Goal: Navigation & Orientation: Find specific page/section

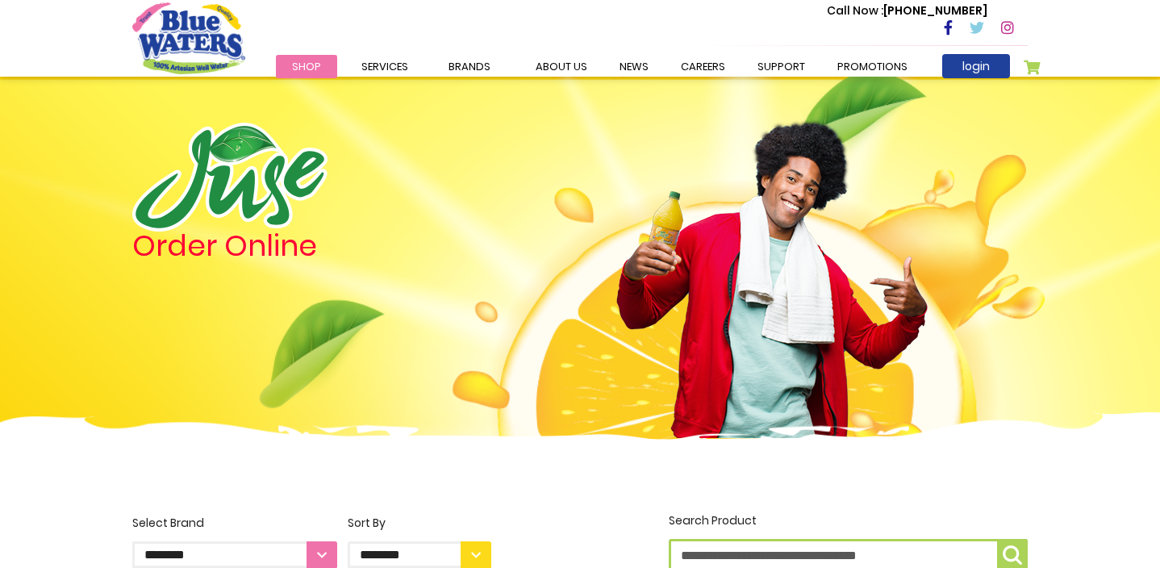
scroll to position [561, 0]
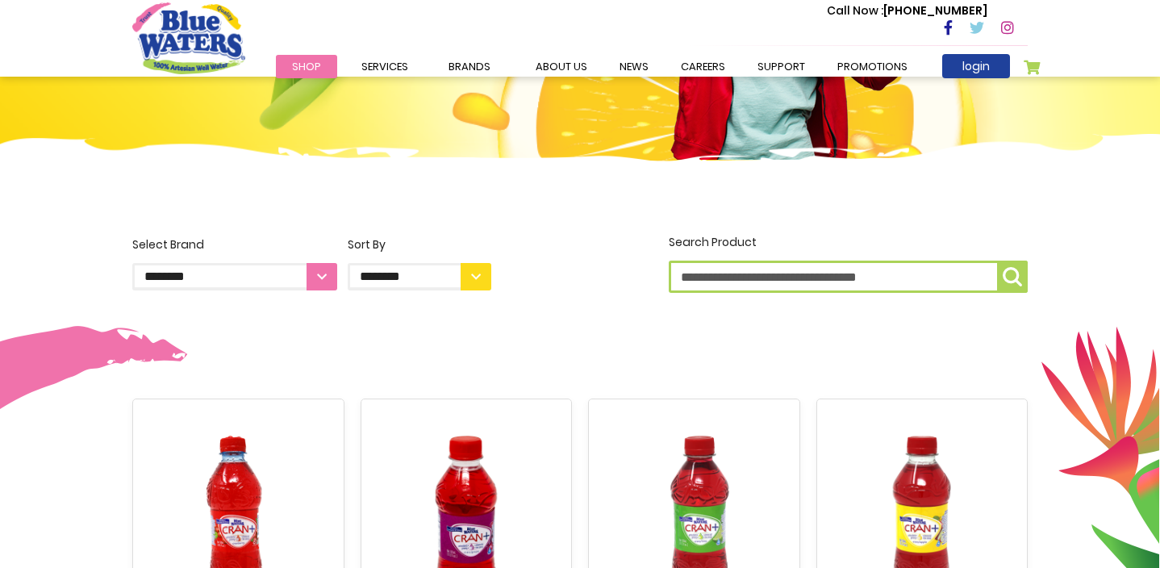
scroll to position [276, 0]
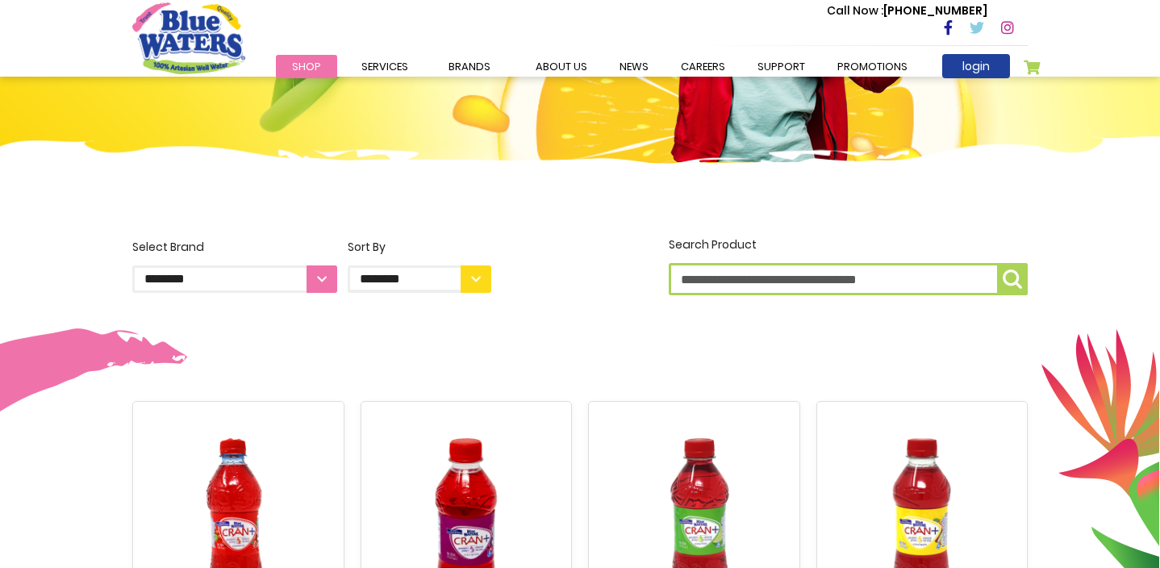
select select "**********"
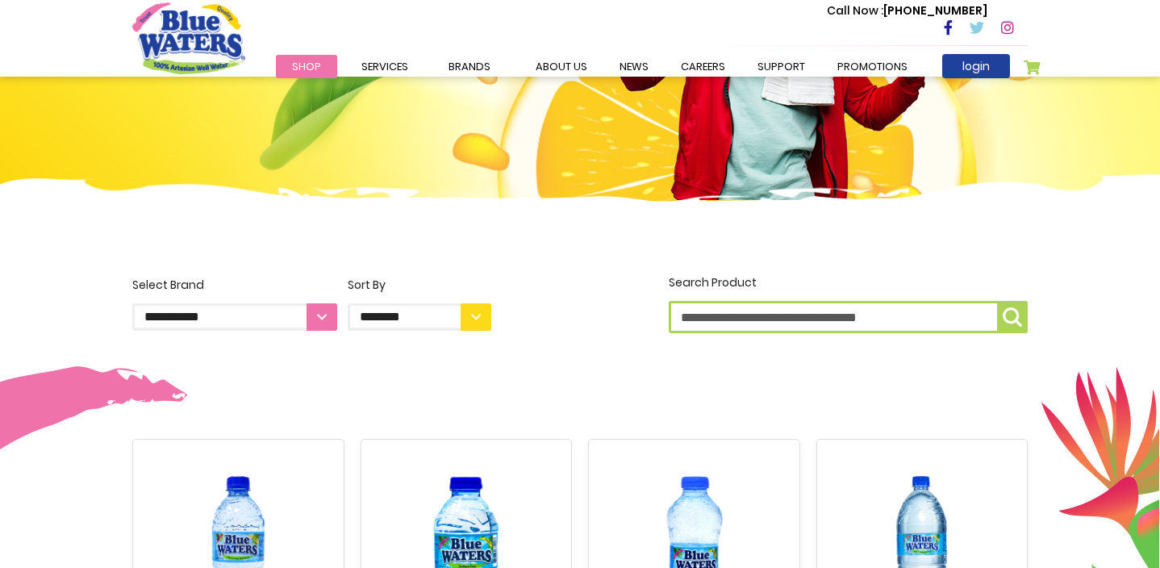
scroll to position [188, 0]
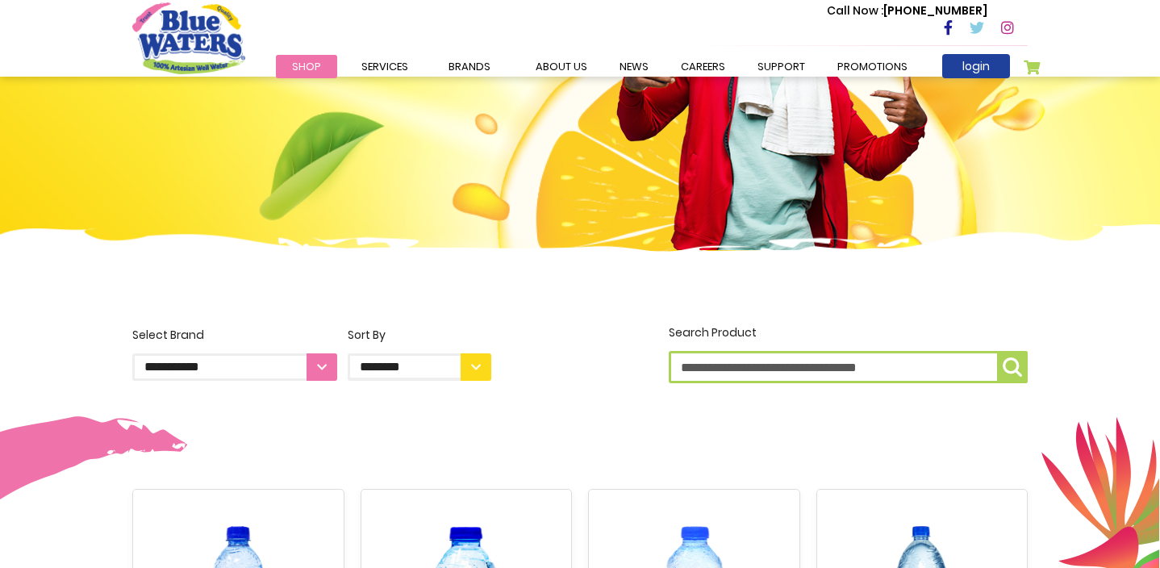
select select "**********"
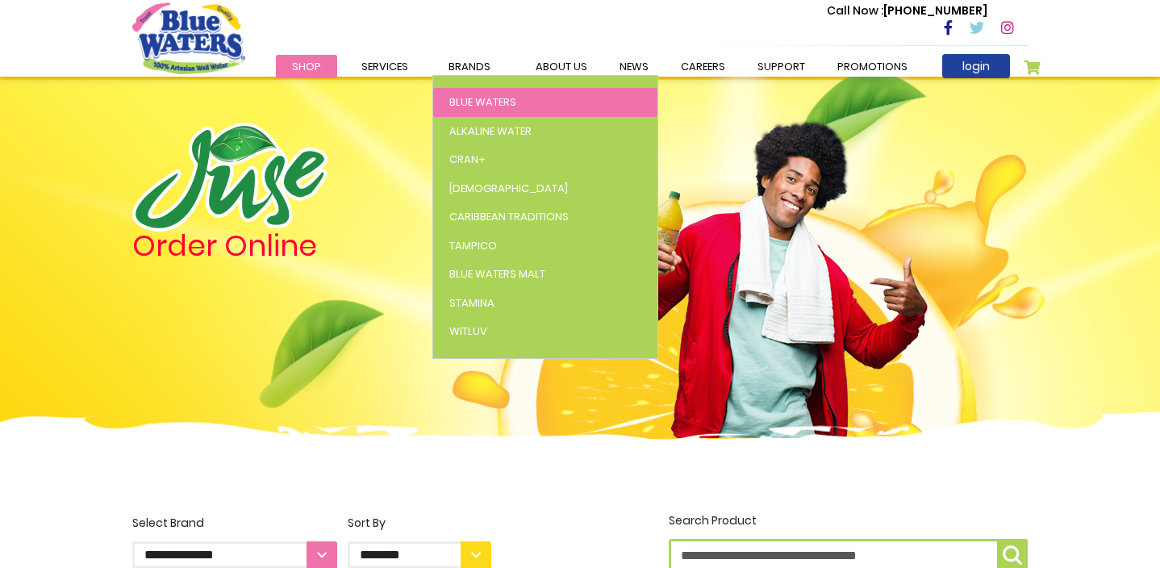
click at [473, 100] on span "Blue Waters" at bounding box center [482, 101] width 67 height 15
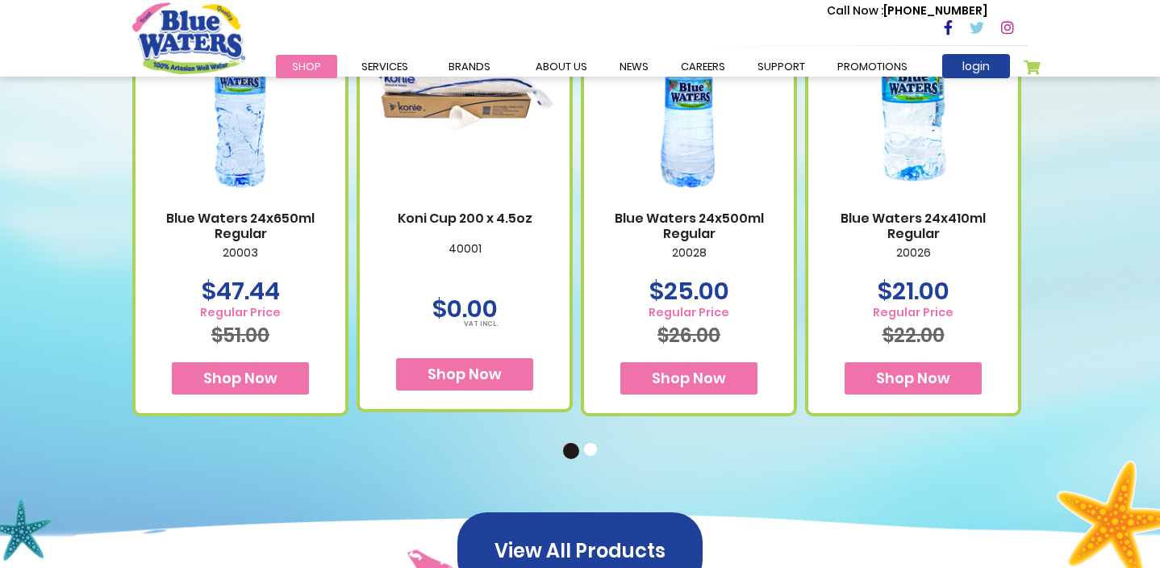
scroll to position [1056, 0]
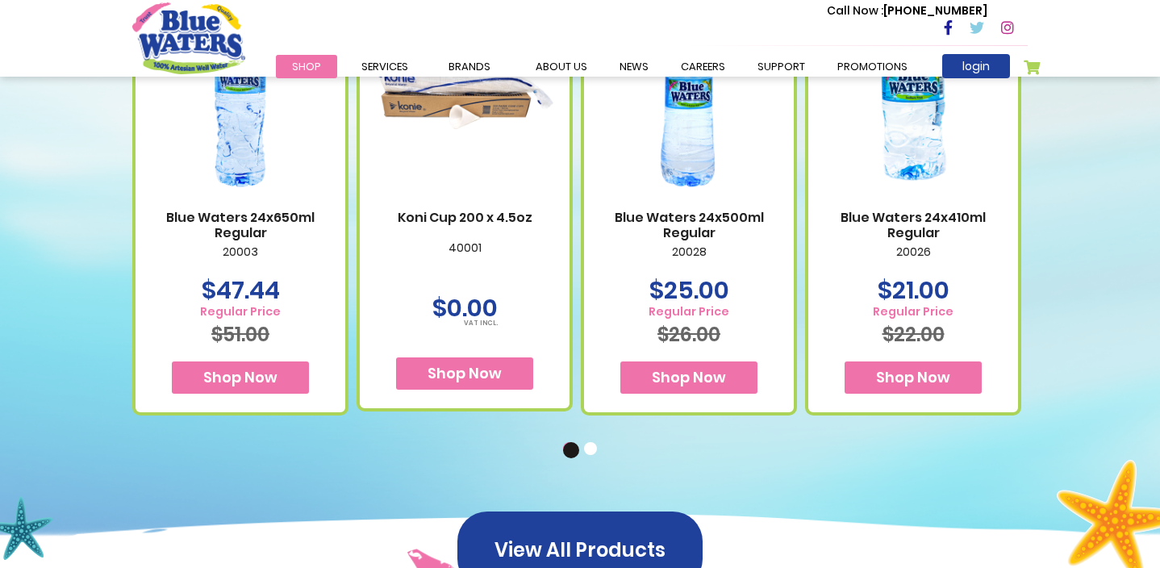
click at [592, 450] on button "2" at bounding box center [592, 450] width 16 height 16
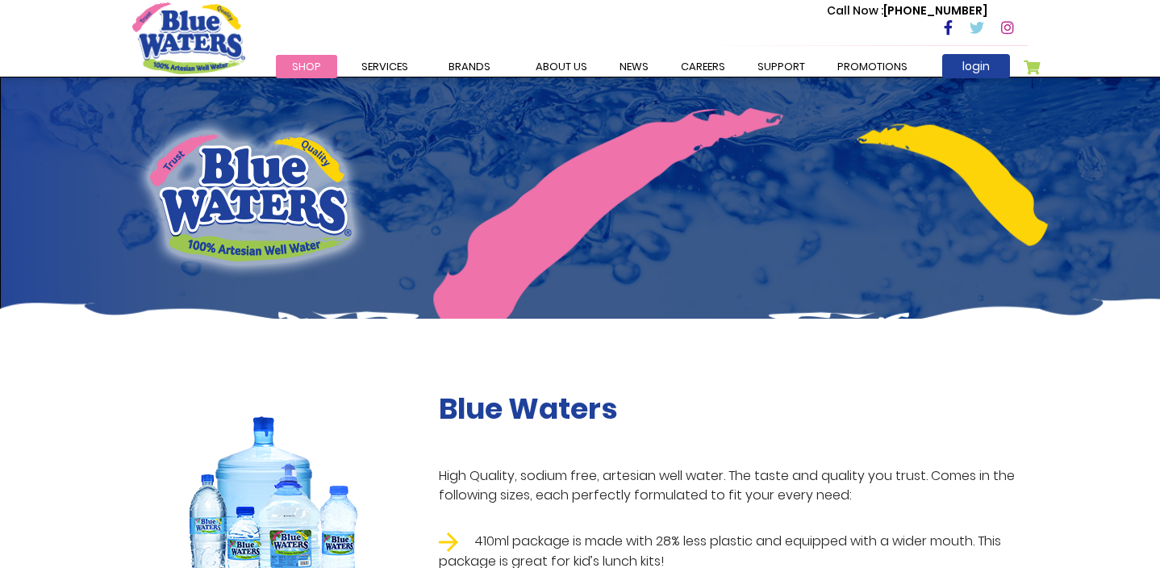
scroll to position [0, 0]
click at [215, 54] on img "store logo" at bounding box center [188, 37] width 113 height 71
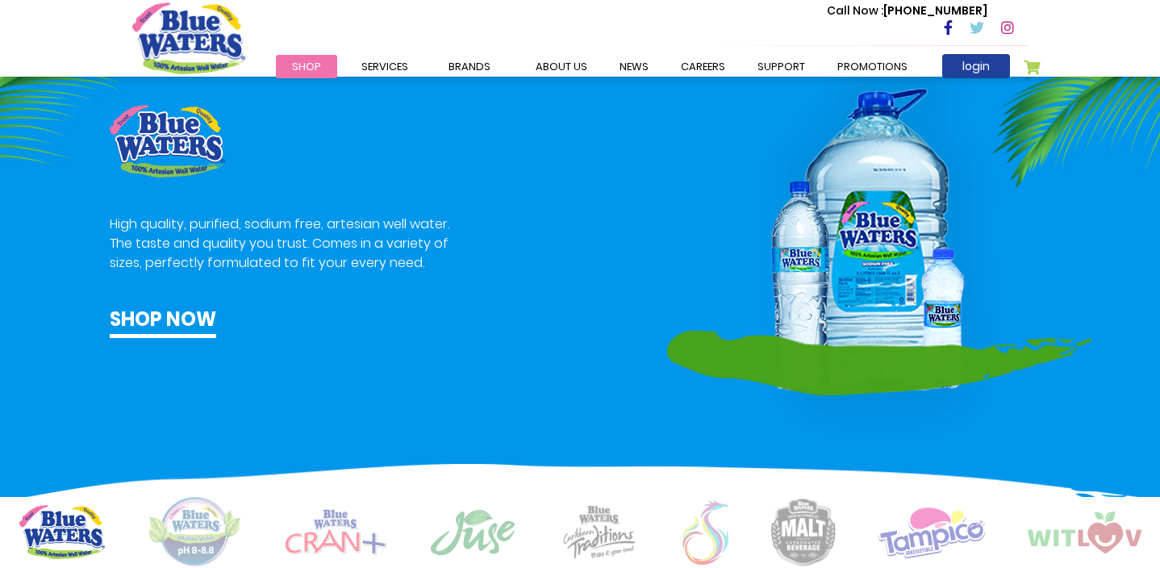
scroll to position [891, 0]
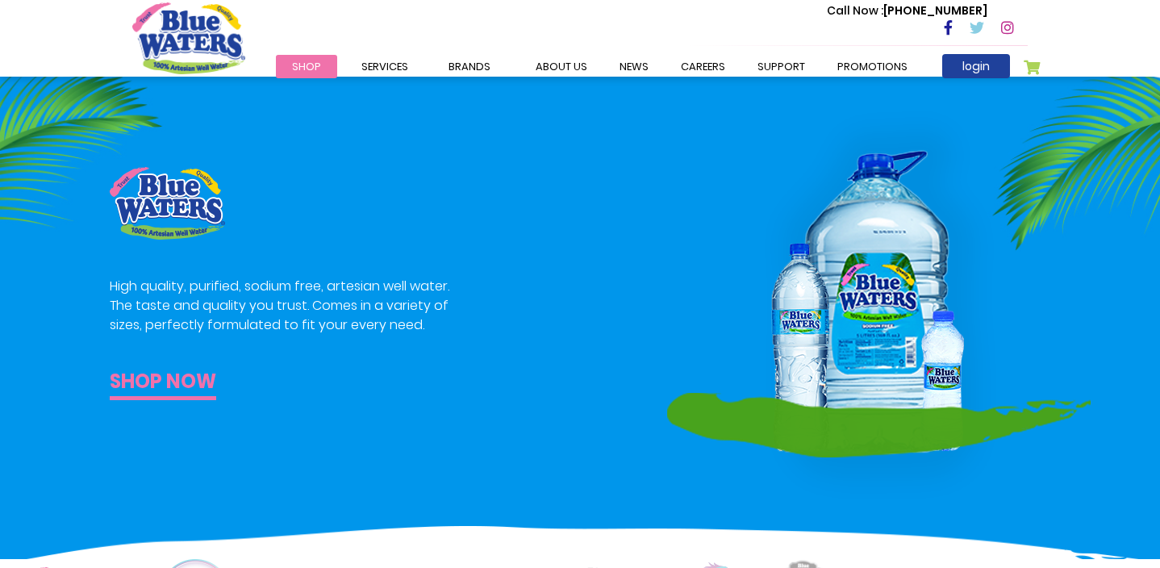
click at [165, 384] on link "Shop now" at bounding box center [163, 383] width 106 height 33
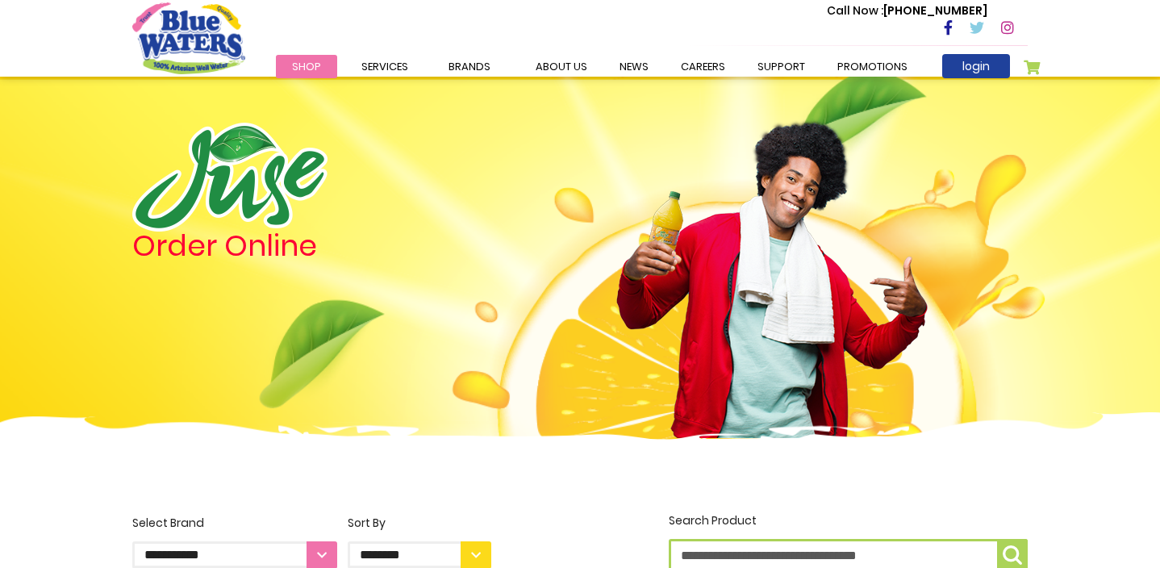
click at [211, 24] on img "store logo" at bounding box center [188, 37] width 113 height 71
